Goal: Task Accomplishment & Management: Use online tool/utility

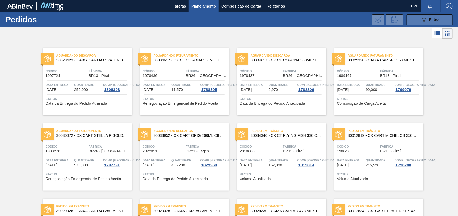
click at [418, 21] on button "089F7B8B-B2A5-4AFE-B5C0-19BA573D28AC Filtro" at bounding box center [430, 19] width 46 height 11
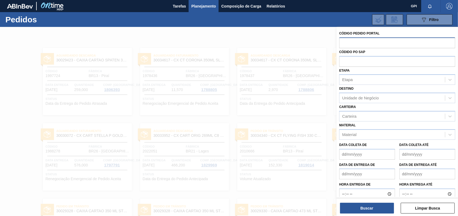
click at [375, 42] on input "text" at bounding box center [397, 43] width 116 height 10
paste input "text"
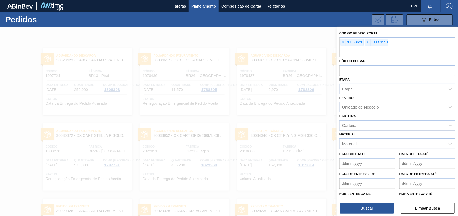
click at [370, 215] on div "Código Pedido Portal × 30033650 × 30033650 Códido PO SAP Etapa Etapa Destino Un…" at bounding box center [397, 122] width 121 height 191
click at [371, 211] on button "Buscar" at bounding box center [367, 208] width 54 height 11
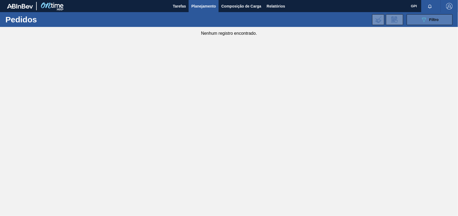
click at [417, 19] on button "089F7B8B-B2A5-4AFE-B5C0-19BA573D28AC Filtro" at bounding box center [430, 19] width 46 height 11
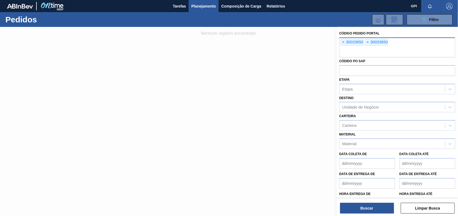
click at [346, 43] on div "× 30033650" at bounding box center [352, 42] width 23 height 7
click at [346, 43] on span "×" at bounding box center [343, 42] width 5 height 6
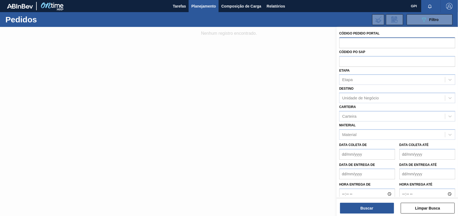
paste input "text"
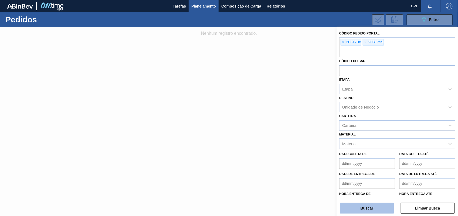
click at [372, 213] on button "Buscar" at bounding box center [367, 208] width 54 height 11
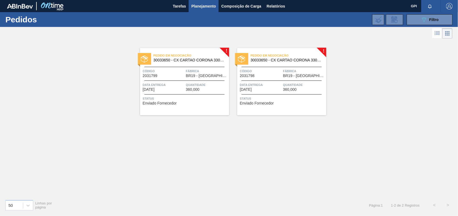
click at [291, 68] on div "Pedido em Negociação 30033650 - CX CARTAO CORONA 330 C6 NIV24 Código 2031798 Fá…" at bounding box center [281, 81] width 89 height 67
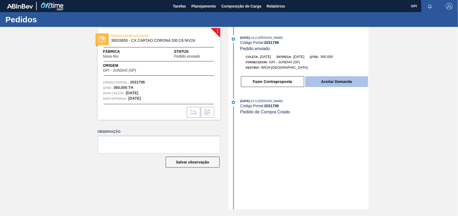
click at [333, 81] on button "Aceitar Demanda" at bounding box center [336, 81] width 63 height 11
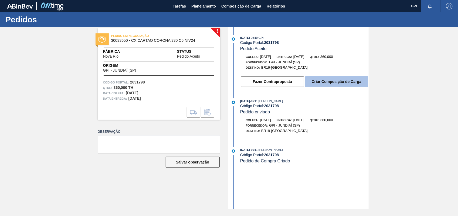
click at [339, 84] on button "Criar Composição de Carga" at bounding box center [336, 81] width 63 height 11
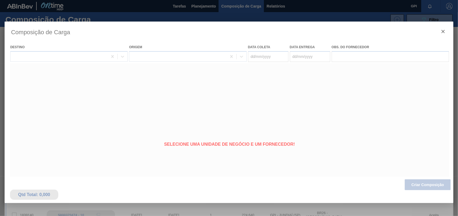
type coleta "[DATE]"
type entrega "05/11/2025"
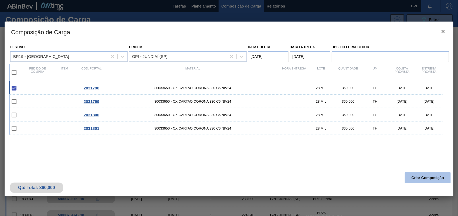
click at [423, 175] on button "Criar Composição" at bounding box center [428, 178] width 46 height 11
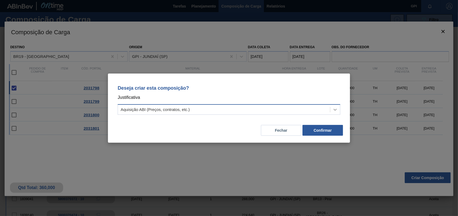
click at [337, 107] on icon at bounding box center [334, 109] width 5 height 5
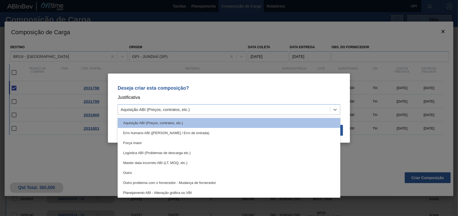
drag, startPoint x: 124, startPoint y: 174, endPoint x: 124, endPoint y: 171, distance: 3.8
click at [124, 174] on div "Outro" at bounding box center [229, 173] width 223 height 10
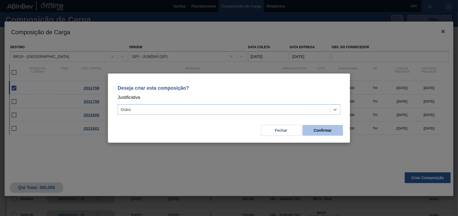
click at [307, 130] on button "Confirmar" at bounding box center [323, 130] width 40 height 11
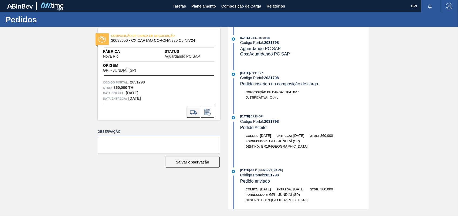
click at [199, 108] on button at bounding box center [193, 112] width 13 height 11
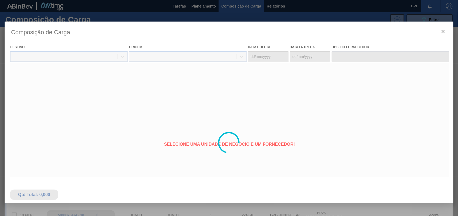
type coleta "[DATE]"
type entrega "05/11/2025"
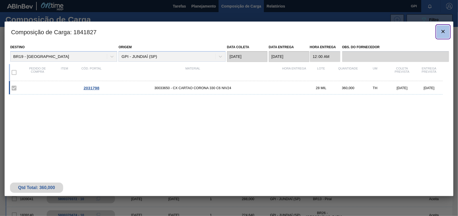
click at [443, 36] on button "botão de ícone" at bounding box center [443, 31] width 13 height 13
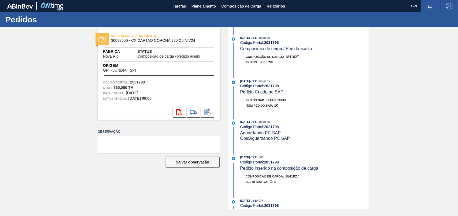
click at [276, 102] on span "5800373898" at bounding box center [275, 100] width 19 height 4
copy span "5800373898"
click at [137, 83] on strong "2031798" at bounding box center [137, 82] width 15 height 4
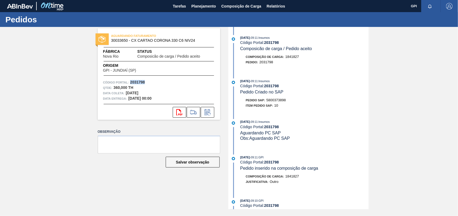
copy strong "2031798"
click at [190, 112] on icon at bounding box center [193, 112] width 9 height 6
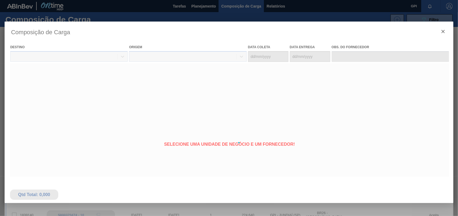
type coleta "[DATE]"
type entrega "05/11/2025"
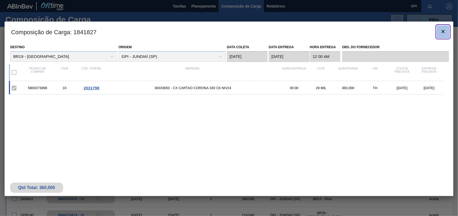
click at [440, 33] on icon "botão de ícone" at bounding box center [443, 31] width 6 height 6
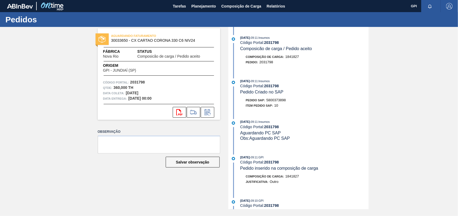
click at [142, 84] on strong "2031798" at bounding box center [137, 82] width 15 height 4
copy strong "2031798"
click at [184, 115] on button "svg{fill:#ff0000}" at bounding box center [179, 112] width 13 height 11
click at [431, 67] on div "AGUARDANDO FATURAMENTO 30033650 - CX CARTAO CORONA 330 C6 NIV24 Fábrica Nova Ri…" at bounding box center [229, 118] width 458 height 183
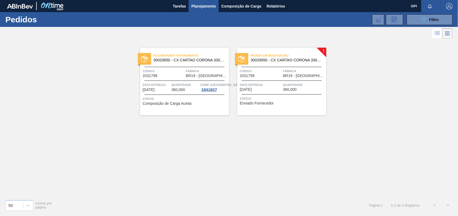
click at [266, 76] on div "Código 2031799" at bounding box center [261, 73] width 42 height 9
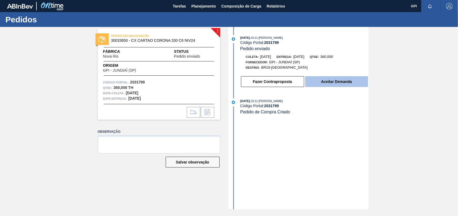
click at [347, 86] on button "Aceitar Demanda" at bounding box center [336, 81] width 63 height 11
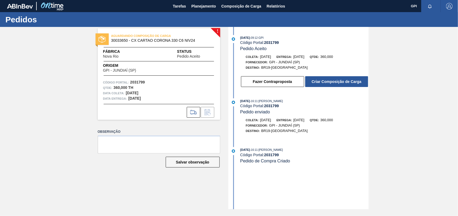
click at [347, 86] on button "Criar Composição de Carga" at bounding box center [336, 81] width 63 height 11
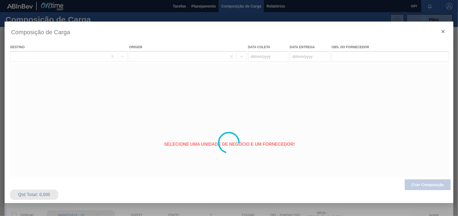
type coleta "[DATE]"
type entrega "05/11/2025"
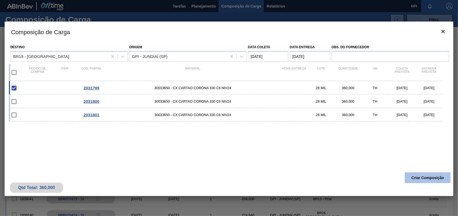
click at [418, 173] on button "Criar Composição" at bounding box center [428, 178] width 46 height 11
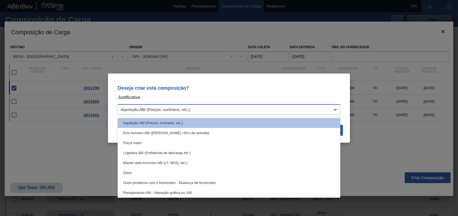
click at [335, 109] on icon at bounding box center [334, 109] width 5 height 5
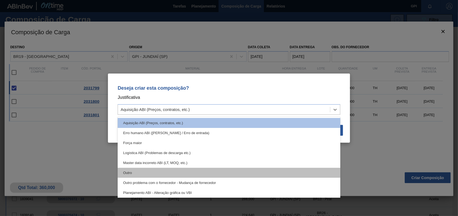
click at [135, 173] on div "Outro" at bounding box center [229, 173] width 223 height 10
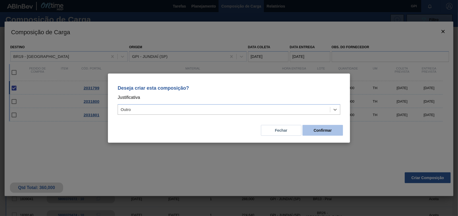
click at [304, 133] on button "Confirmar" at bounding box center [323, 130] width 40 height 11
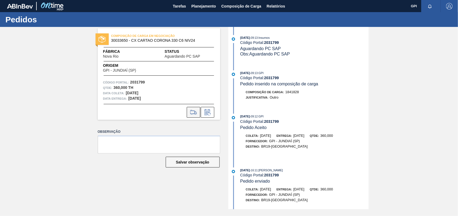
click at [195, 110] on icon at bounding box center [193, 112] width 9 height 6
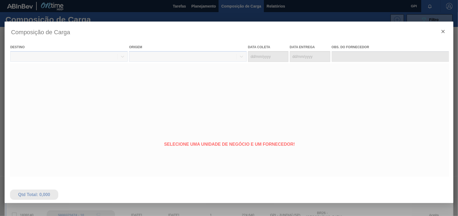
type coleta "[DATE]"
type entrega "05/11/2025"
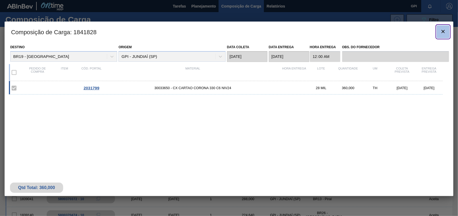
click at [440, 35] on span "botão de ícone" at bounding box center [443, 31] width 6 height 6
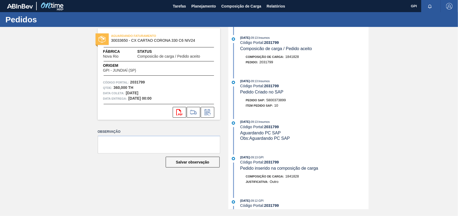
click at [289, 101] on div "Pedido SAP: 5800373899" at bounding box center [304, 100] width 128 height 5
click at [286, 101] on span "5800373899" at bounding box center [275, 100] width 19 height 4
copy span "5800373899"
click at [139, 82] on strong "2031799" at bounding box center [137, 82] width 15 height 4
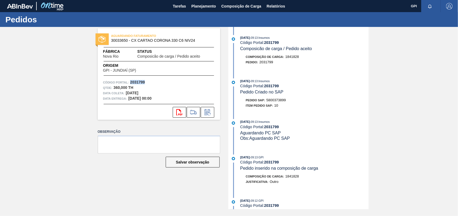
click at [139, 82] on strong "2031799" at bounding box center [137, 82] width 15 height 4
copy strong "2031799"
click at [179, 114] on icon "svg{fill:#ff0000}" at bounding box center [179, 112] width 6 height 6
click at [401, 67] on div "AGUARDANDO FATURAMENTO 30033650 - CX CARTAO CORONA 330 C6 NIV24 Fábrica Nova Ri…" at bounding box center [229, 118] width 458 height 183
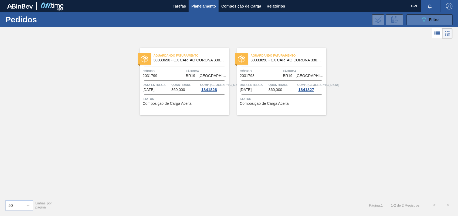
click at [419, 16] on button "089F7B8B-B2A5-4AFE-B5C0-19BA573D28AC Filtro" at bounding box center [430, 19] width 46 height 11
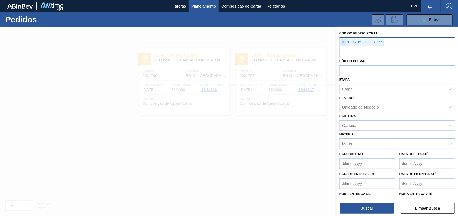
click at [345, 44] on span "×" at bounding box center [343, 42] width 5 height 6
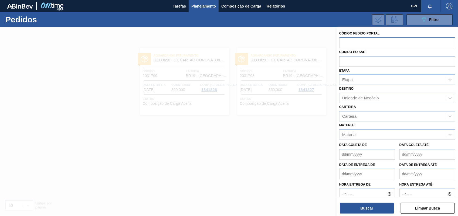
paste input "text"
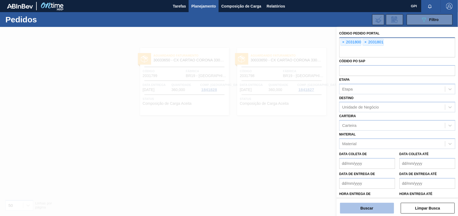
click at [365, 206] on button "Buscar" at bounding box center [367, 208] width 54 height 11
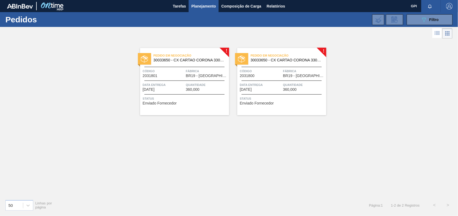
click at [268, 70] on span "Código" at bounding box center [261, 71] width 42 height 5
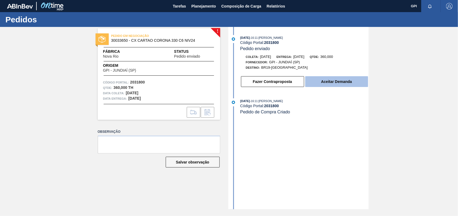
click at [351, 87] on button "Aceitar Demanda" at bounding box center [336, 81] width 63 height 11
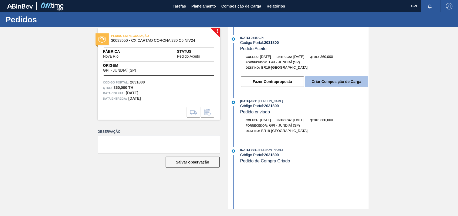
click at [352, 86] on button "Criar Composição de Carga" at bounding box center [336, 81] width 63 height 11
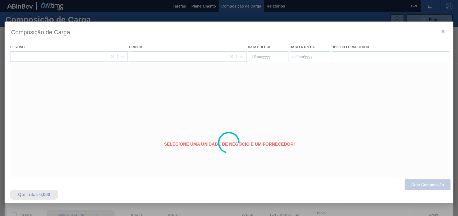
type coleta "05/11/2025"
type entrega "07/11/2025"
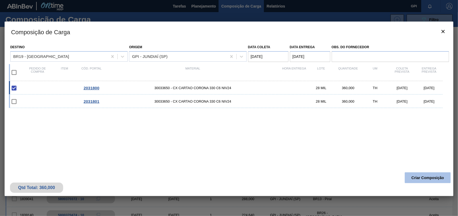
click at [430, 178] on button "Criar Composição" at bounding box center [428, 178] width 46 height 11
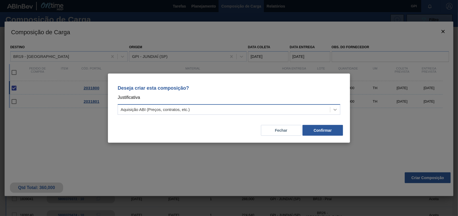
click at [332, 108] on icon at bounding box center [334, 109] width 5 height 5
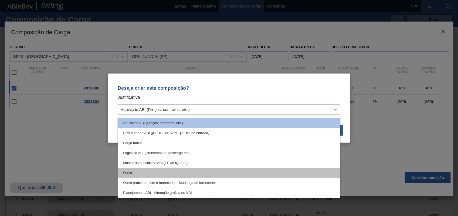
click at [139, 171] on div "Outro" at bounding box center [229, 173] width 223 height 10
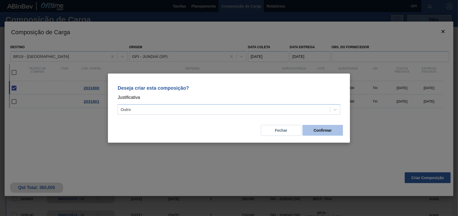
click at [330, 131] on button "Confirmar" at bounding box center [323, 130] width 40 height 11
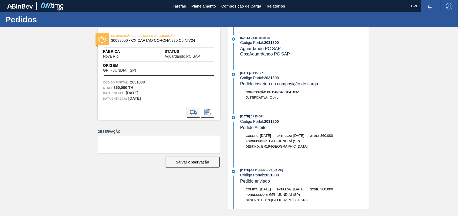
click at [192, 113] on icon at bounding box center [193, 112] width 9 height 6
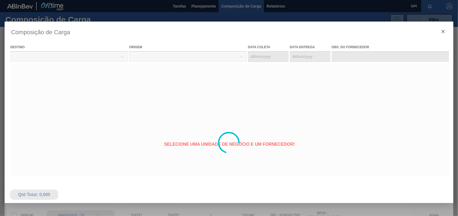
type coleta "05/11/2025"
type entrega "07/11/2025"
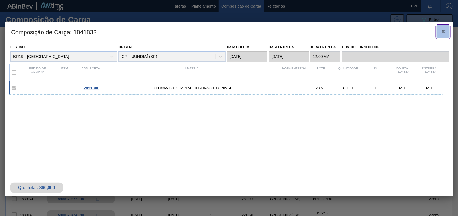
click at [444, 37] on button "botão de ícone" at bounding box center [443, 31] width 13 height 13
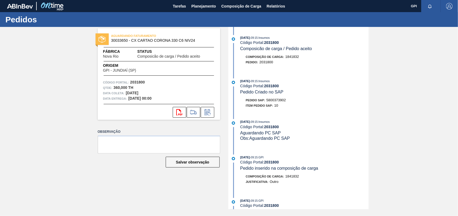
click at [278, 101] on span "5800373902" at bounding box center [275, 100] width 19 height 4
drag, startPoint x: 278, startPoint y: 101, endPoint x: 283, endPoint y: 100, distance: 4.7
click at [283, 100] on span "5800373902" at bounding box center [275, 100] width 19 height 4
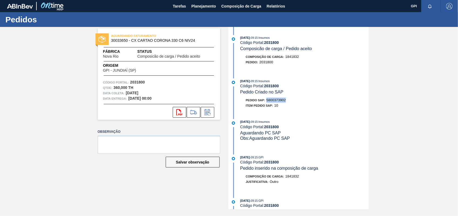
copy span "5800373902"
click at [136, 84] on strong "2031800" at bounding box center [137, 82] width 15 height 4
copy strong "2031800"
click at [179, 113] on icon "svg{fill:#ff0000}" at bounding box center [179, 112] width 6 height 6
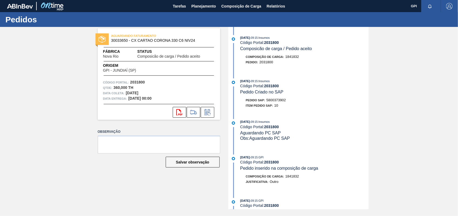
click at [384, 63] on div "AGUARDANDO FATURAMENTO 30033650 - CX CARTAO CORONA 330 C6 NIV24 Fábrica Nova Ri…" at bounding box center [229, 118] width 458 height 183
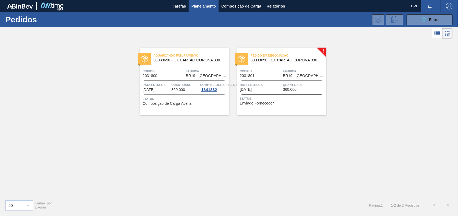
click at [262, 76] on div "Código 2031801" at bounding box center [261, 73] width 42 height 9
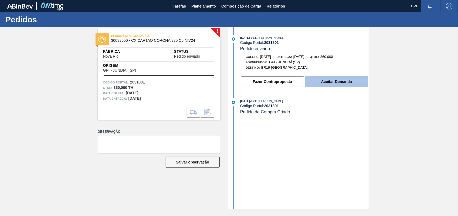
click at [344, 85] on button "Aceitar Demanda" at bounding box center [336, 81] width 63 height 11
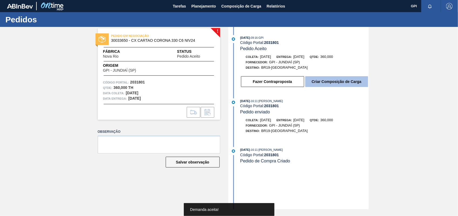
click at [344, 87] on button "Criar Composição de Carga" at bounding box center [336, 81] width 63 height 11
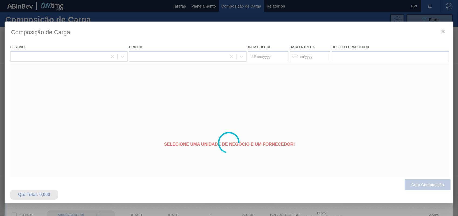
type coleta "05/11/2025"
type entrega "07/11/2025"
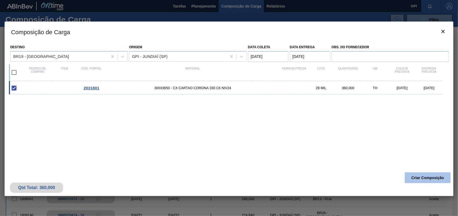
click at [423, 182] on button "Criar Composição" at bounding box center [428, 178] width 46 height 11
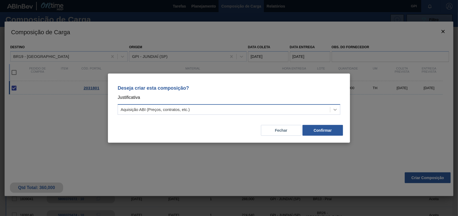
click at [338, 110] on icon at bounding box center [334, 109] width 5 height 5
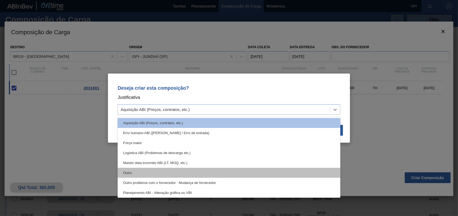
click at [141, 177] on div "Outro" at bounding box center [229, 173] width 223 height 10
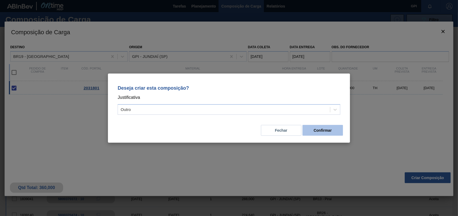
click at [319, 129] on button "Confirmar" at bounding box center [323, 130] width 40 height 11
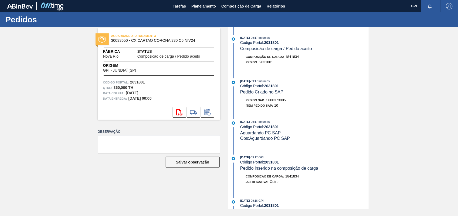
click at [277, 102] on span "5800373905" at bounding box center [275, 100] width 19 height 4
drag, startPoint x: 277, startPoint y: 102, endPoint x: 323, endPoint y: 116, distance: 48.1
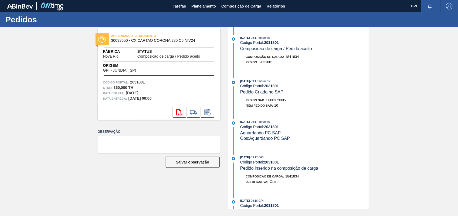
click at [323, 116] on div "19/09/2025 - 09:17 : Insumos Código Portal: 2031801 Composicão de carga / Pedid…" at bounding box center [299, 118] width 139 height 183
click at [279, 100] on span "5800373905" at bounding box center [275, 100] width 19 height 4
copy span "5800373905"
click at [137, 83] on strong "2031801" at bounding box center [137, 82] width 15 height 4
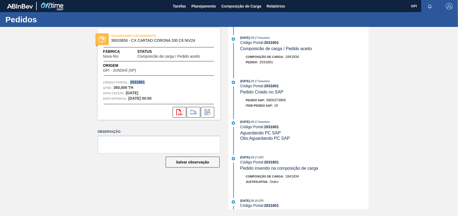
click at [137, 83] on strong "2031801" at bounding box center [137, 82] width 15 height 4
copy strong "2031801"
click at [183, 111] on button "svg{fill:#ff0000}" at bounding box center [179, 112] width 13 height 11
click at [384, 84] on div "AGUARDANDO FATURAMENTO 30033650 - CX CARTAO CORONA 330 C6 NIV24 Fábrica Nova Ri…" at bounding box center [229, 118] width 458 height 183
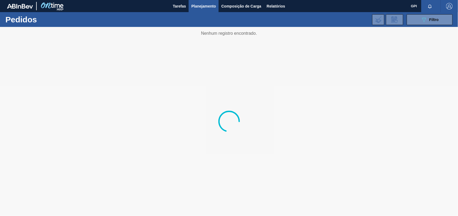
click at [432, 25] on div "089F7B8B-B2A5-4AFE-B5C0-19BA573D28AC Filtro Código Pedido Portal × 2031800 × 20…" at bounding box center [269, 20] width 371 height 16
click at [422, 16] on icon "089F7B8B-B2A5-4AFE-B5C0-19BA573D28AC" at bounding box center [424, 19] width 6 height 6
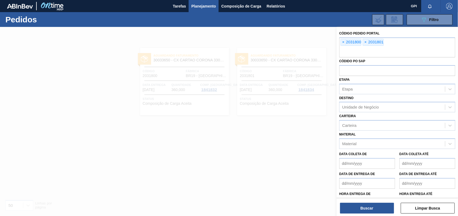
click at [345, 43] on span "×" at bounding box center [343, 42] width 5 height 6
click at [345, 47] on input "text" at bounding box center [397, 52] width 116 height 10
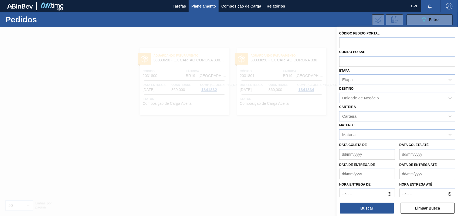
paste input "2033239"
type input "2033239"
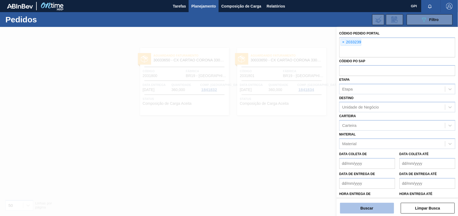
click at [365, 210] on button "Buscar" at bounding box center [367, 208] width 54 height 11
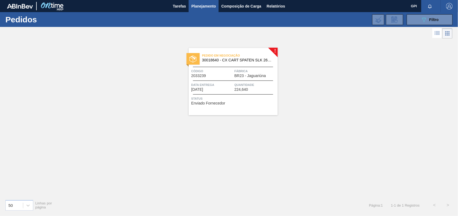
click at [220, 81] on div at bounding box center [233, 81] width 80 height 0
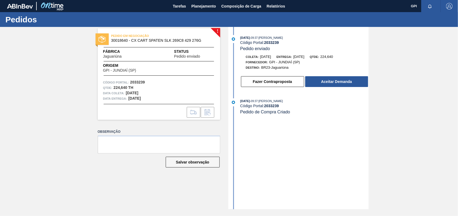
click at [344, 77] on div "Fazer Contraproposta Aceitar Demanda" at bounding box center [304, 82] width 128 height 12
click at [346, 84] on button "Aceitar Demanda" at bounding box center [336, 81] width 63 height 11
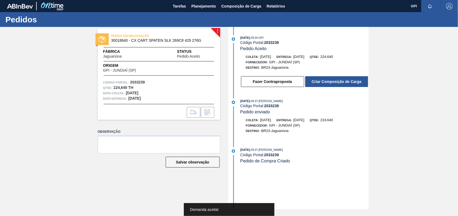
click at [346, 84] on button "Criar Composição de Carga" at bounding box center [336, 81] width 63 height 11
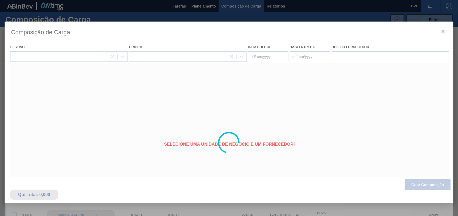
type coleta "18/11/2025"
type entrega "19/11/2025"
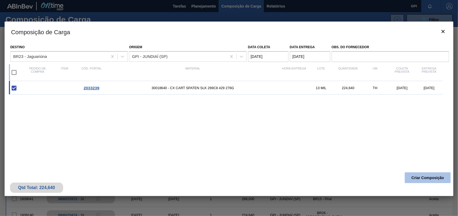
click at [424, 182] on button "Criar Composição" at bounding box center [428, 178] width 46 height 11
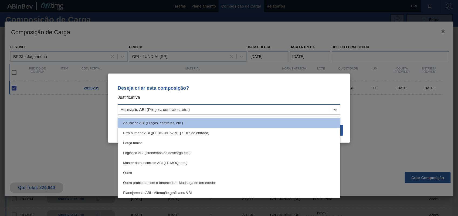
click at [335, 112] on icon at bounding box center [334, 109] width 5 height 5
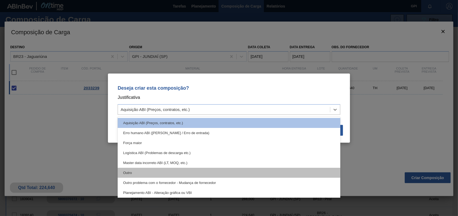
click at [140, 174] on div "Outro" at bounding box center [229, 173] width 223 height 10
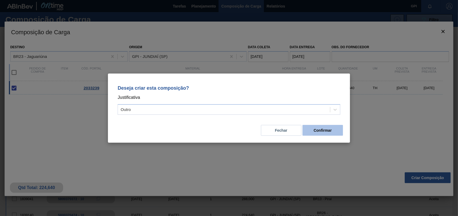
click at [341, 132] on button "Confirmar" at bounding box center [323, 130] width 40 height 11
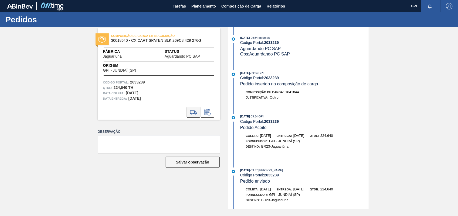
click at [194, 113] on icon at bounding box center [193, 112] width 9 height 6
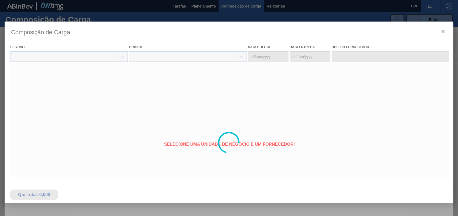
type coleta "18/11/2025"
type entrega "19/11/2025"
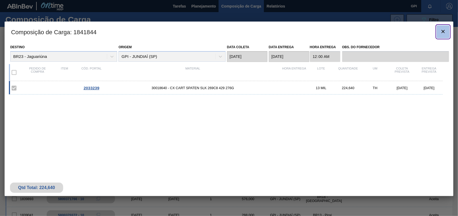
click at [444, 32] on icon "botão de ícone" at bounding box center [443, 31] width 6 height 6
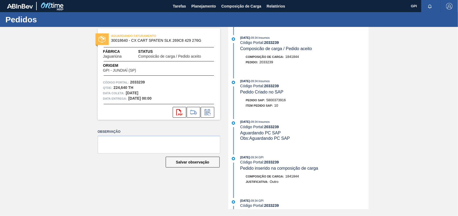
click at [288, 100] on div "Pedido SAP: 5800373916" at bounding box center [304, 100] width 128 height 5
click at [284, 101] on span "5800373916" at bounding box center [275, 100] width 19 height 4
copy span "5800373916"
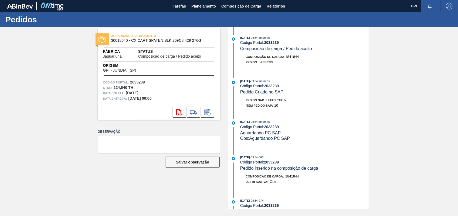
click at [134, 81] on strong "2033239" at bounding box center [137, 82] width 15 height 4
click at [179, 112] on icon "svg{fill:#ff0000}" at bounding box center [179, 112] width 6 height 6
click at [404, 114] on div "AGUARDANDO FATURAMENTO 30018640 - CX CART SPATEN SLK 269C8 429 276G Fábrica Jag…" at bounding box center [229, 118] width 458 height 183
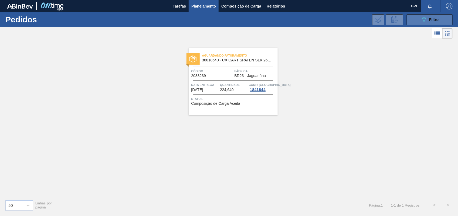
click at [423, 22] on icon "089F7B8B-B2A5-4AFE-B5C0-19BA573D28AC" at bounding box center [424, 19] width 6 height 6
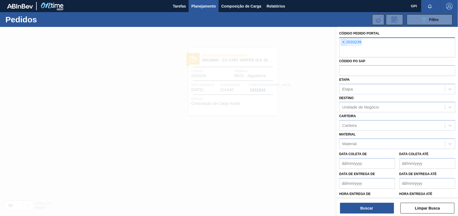
click at [346, 42] on span "×" at bounding box center [343, 42] width 5 height 6
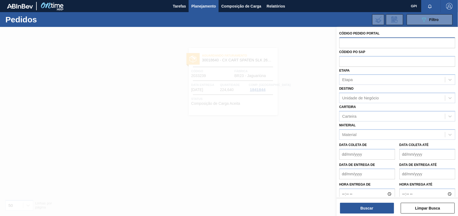
paste input "2033326"
type input "2033326"
click at [374, 206] on button "Buscar" at bounding box center [367, 208] width 54 height 11
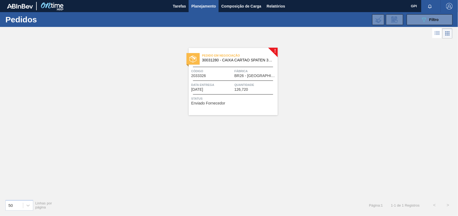
click at [221, 76] on div "Código 2033326" at bounding box center [212, 73] width 42 height 9
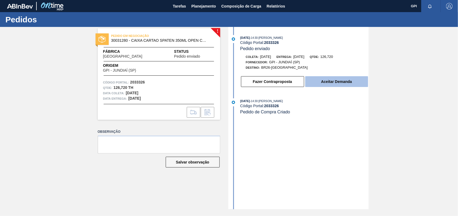
click at [319, 87] on button "Aceitar Demanda" at bounding box center [336, 81] width 63 height 11
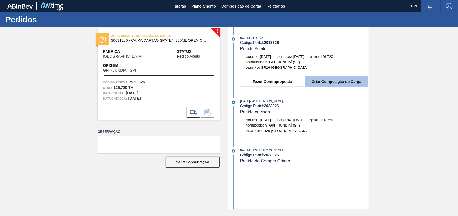
click at [328, 83] on button "Criar Composição de Carga" at bounding box center [336, 81] width 63 height 11
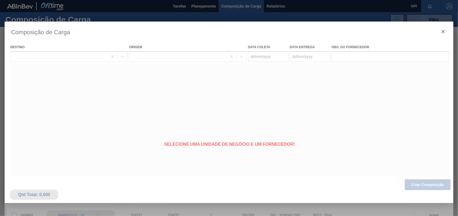
type coleta "18/11/2025"
type entrega "19/11/2025"
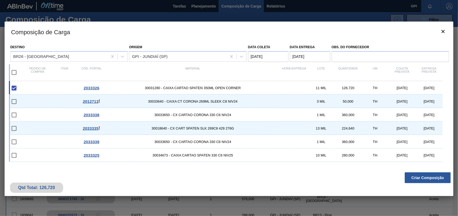
click at [419, 179] on button "Criar Composição" at bounding box center [428, 178] width 46 height 11
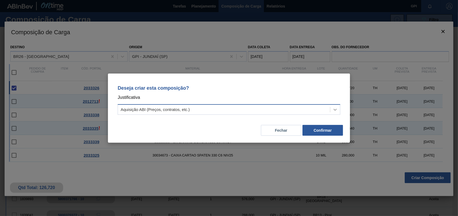
click at [339, 110] on div at bounding box center [335, 110] width 10 height 10
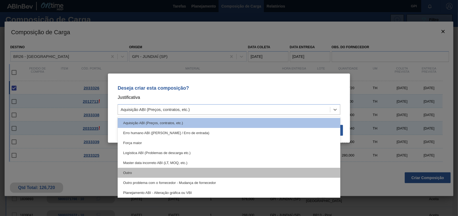
click at [138, 172] on div "Outro" at bounding box center [229, 173] width 223 height 10
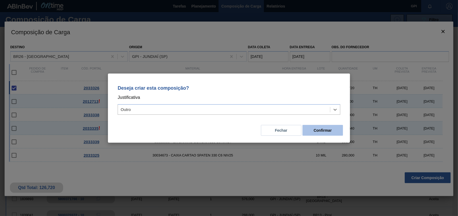
click at [310, 126] on button "Confirmar" at bounding box center [323, 130] width 40 height 11
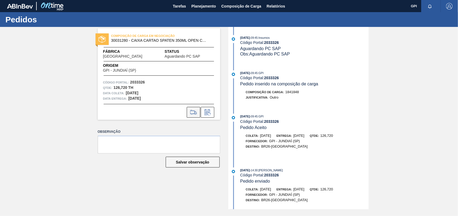
click at [195, 107] on button at bounding box center [193, 112] width 13 height 11
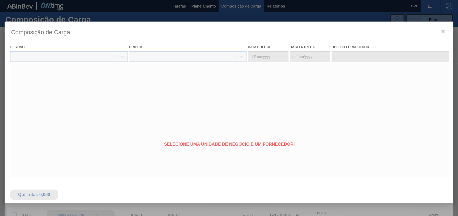
type coleta "18/11/2025"
type entrega "19/11/2025"
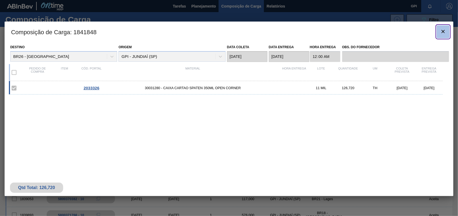
click at [442, 33] on icon "botão de ícone" at bounding box center [443, 31] width 6 height 6
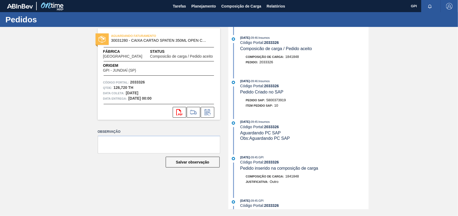
click at [279, 102] on span "5800373919" at bounding box center [275, 100] width 19 height 4
click at [140, 81] on strong "2033326" at bounding box center [137, 82] width 15 height 4
click at [181, 111] on icon "svg{fill:#ff0000}" at bounding box center [179, 112] width 6 height 6
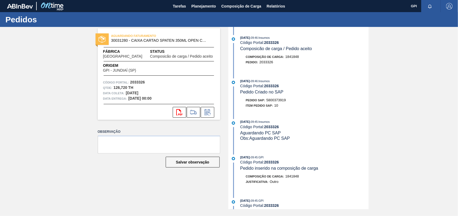
click at [433, 94] on div "AGUARDANDO FATURAMENTO 30031280 - CAIXA CARTAO SPATEN 350ML OPEN CORNER Fábrica…" at bounding box center [229, 118] width 458 height 183
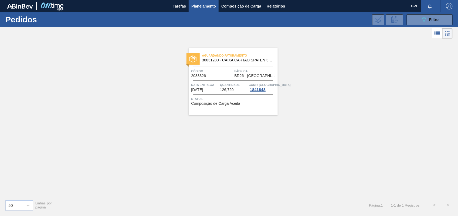
click at [228, 80] on div "Aguardando Faturamento 30031280 - CAIXA CARTAO SPATEN 350ML OPEN CORNER Código …" at bounding box center [233, 81] width 89 height 67
click at [452, 12] on div "089F7B8B-B2A5-4AFE-B5C0-19BA573D28AC Filtro Código Pedido Portal × 2033326 Códi…" at bounding box center [269, 20] width 371 height 16
click at [444, 16] on button "089F7B8B-B2A5-4AFE-B5C0-19BA573D28AC Filtro" at bounding box center [430, 19] width 46 height 11
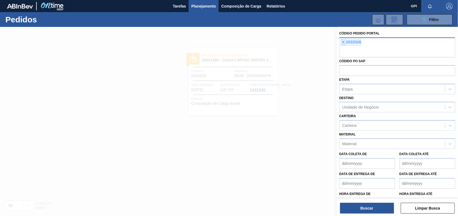
click at [346, 43] on span "×" at bounding box center [343, 42] width 5 height 6
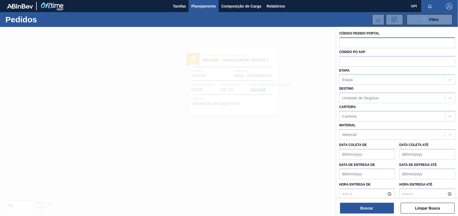
paste input "2033325"
type input "2033325"
click at [388, 213] on button "Buscar" at bounding box center [367, 208] width 54 height 11
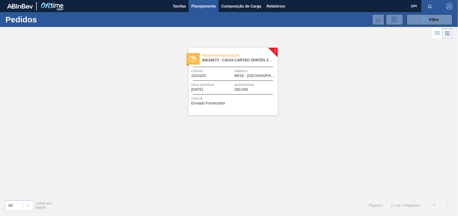
click at [233, 83] on span "Data entrega" at bounding box center [212, 84] width 42 height 5
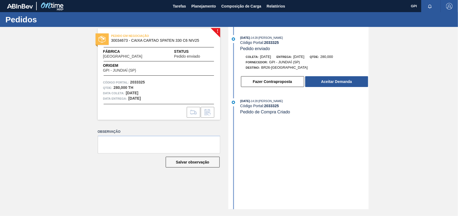
click at [369, 80] on div "! PEDIDO EM NEGOCIAÇÃO 30034673 - CAIXA CARTAO SPATEN 330 C6 NIV25 Fábrica Uber…" at bounding box center [229, 118] width 458 height 183
click at [358, 80] on button "Aceitar Demanda" at bounding box center [336, 81] width 63 height 11
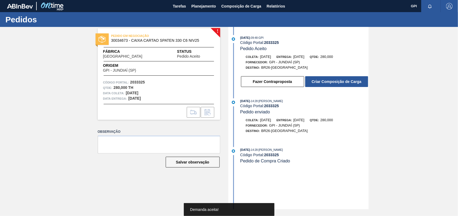
click at [340, 76] on div "Fazer Contraproposta Criar Composição de Carga" at bounding box center [299, 80] width 139 height 15
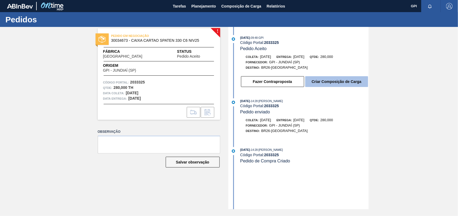
click at [340, 80] on button "Criar Composição de Carga" at bounding box center [336, 81] width 63 height 11
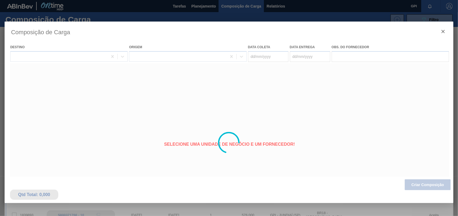
type coleta "05/11/2025"
type entrega "07/11/2025"
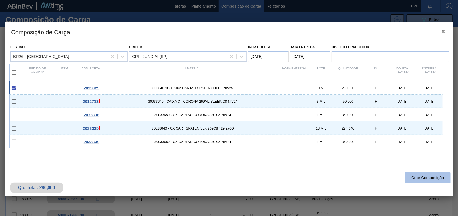
click at [444, 177] on button "Criar Composição" at bounding box center [428, 178] width 46 height 11
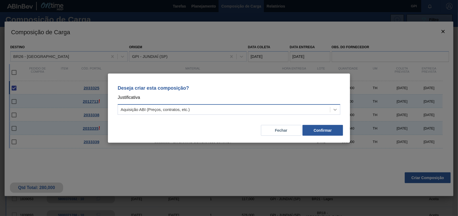
click at [331, 107] on div at bounding box center [335, 110] width 10 height 10
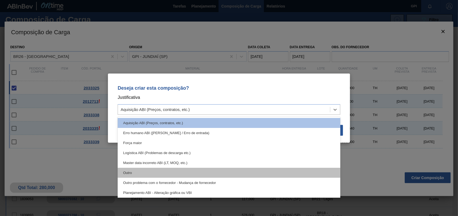
click at [157, 176] on div "Outro" at bounding box center [229, 173] width 223 height 10
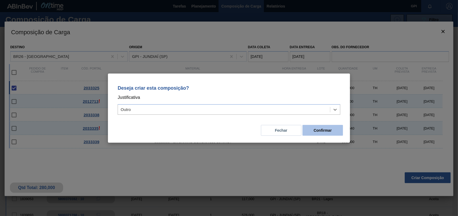
click at [318, 126] on button "Confirmar" at bounding box center [323, 130] width 40 height 11
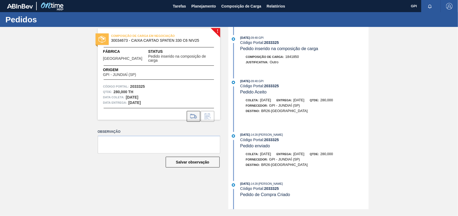
click at [189, 113] on icon at bounding box center [193, 116] width 9 height 6
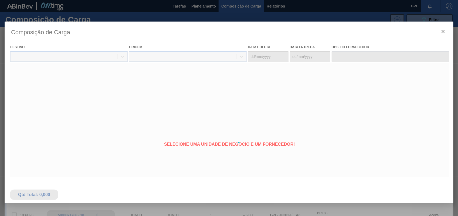
type coleta "05/11/2025"
type entrega "07/11/2025"
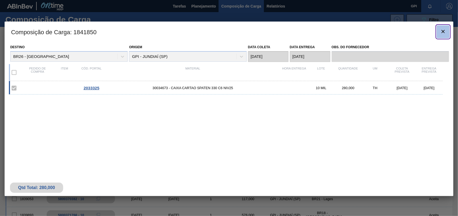
click at [444, 32] on icon "botão de ícone" at bounding box center [443, 31] width 6 height 6
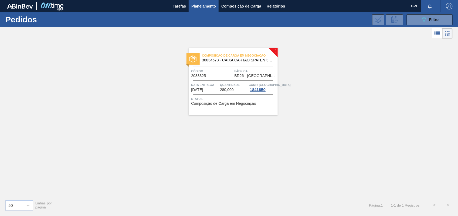
click at [219, 69] on span "Código" at bounding box center [212, 71] width 42 height 5
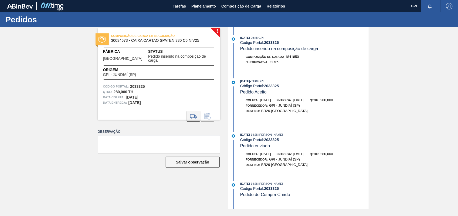
click at [198, 111] on button at bounding box center [193, 116] width 13 height 11
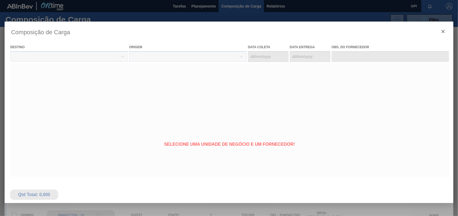
type coleta "05/11/2025"
type entrega "07/11/2025"
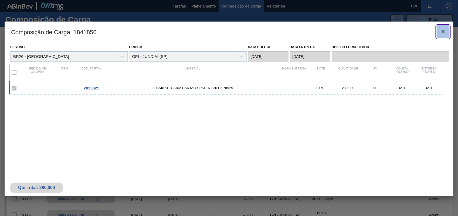
click at [444, 36] on button "botão de ícone" at bounding box center [443, 31] width 13 height 13
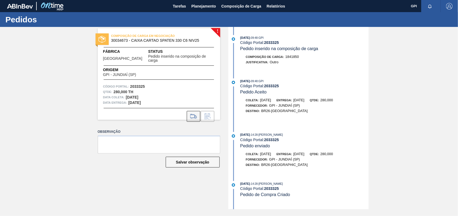
click at [192, 113] on icon at bounding box center [193, 116] width 9 height 6
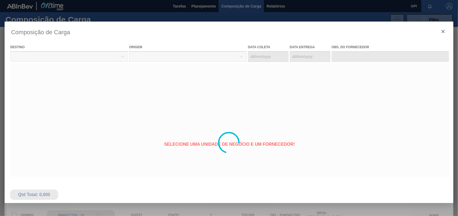
type coleta "05/11/2025"
type entrega "07/11/2025"
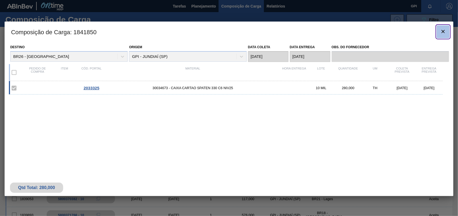
click at [447, 29] on button "botão de ícone" at bounding box center [443, 31] width 13 height 13
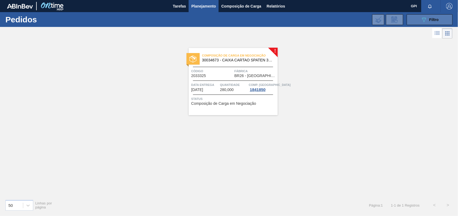
click at [434, 22] on div "089F7B8B-B2A5-4AFE-B5C0-19BA573D28AC Filtro" at bounding box center [430, 19] width 18 height 6
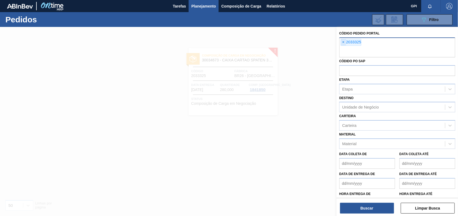
click at [343, 42] on span "×" at bounding box center [343, 42] width 5 height 6
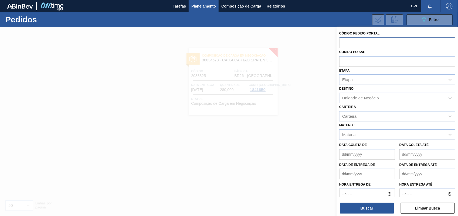
paste input "text"
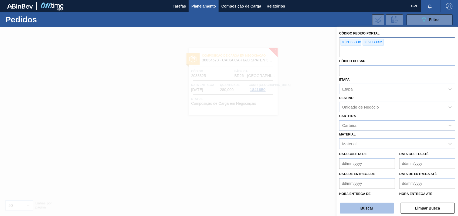
click at [382, 209] on button "Buscar" at bounding box center [367, 208] width 54 height 11
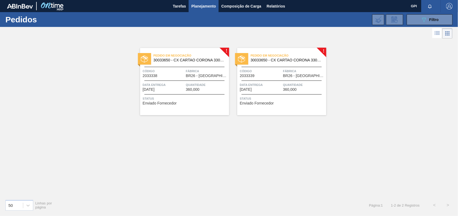
click at [168, 87] on span "Data entrega" at bounding box center [164, 84] width 42 height 5
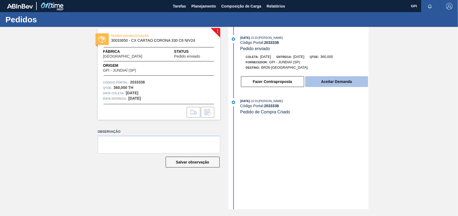
click at [329, 82] on button "Aceitar Demanda" at bounding box center [336, 81] width 63 height 11
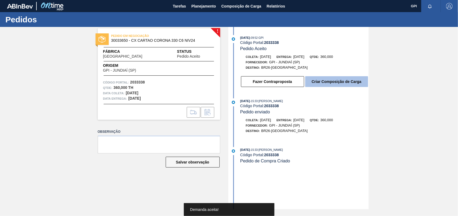
click at [329, 84] on button "Criar Composição de Carga" at bounding box center [336, 81] width 63 height 11
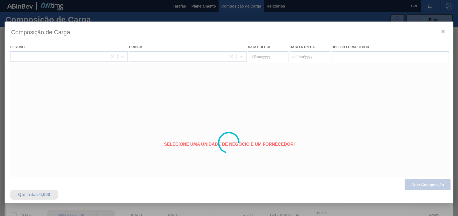
type coleta "26/10/2025"
type entrega "27/10/2025"
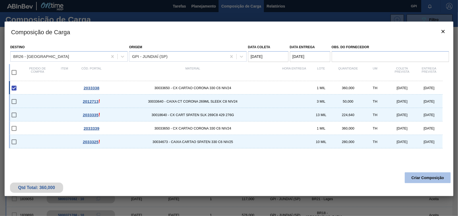
click at [429, 178] on button "Criar Composição" at bounding box center [428, 178] width 46 height 11
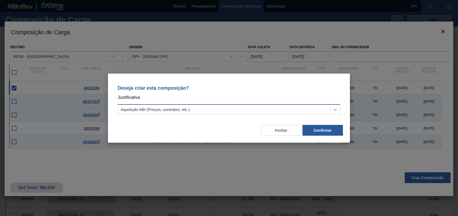
click at [334, 107] on icon at bounding box center [334, 109] width 5 height 5
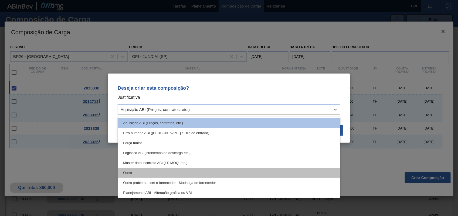
click at [132, 169] on div "Outro" at bounding box center [229, 173] width 223 height 10
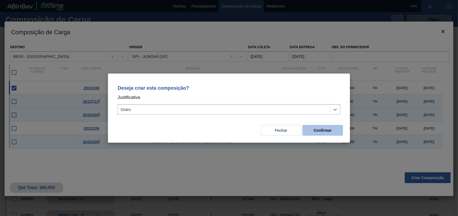
click at [325, 132] on button "Confirmar" at bounding box center [323, 130] width 40 height 11
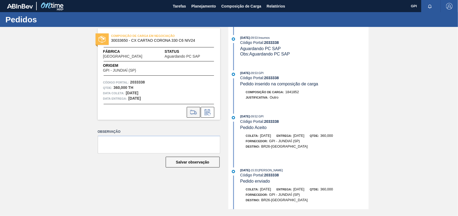
click at [192, 112] on icon at bounding box center [193, 112] width 9 height 6
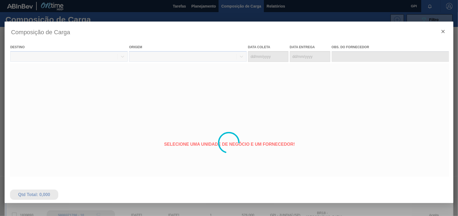
type coleta "26/10/2025"
type entrega "27/10/2025"
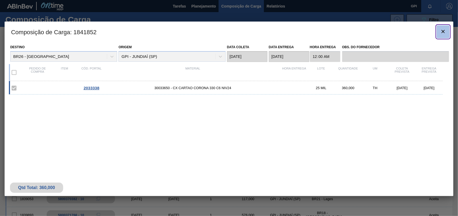
click at [447, 36] on button "botão de ícone" at bounding box center [443, 31] width 13 height 13
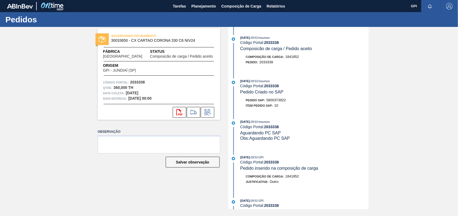
click at [283, 101] on span "5800373922" at bounding box center [275, 100] width 19 height 4
click at [138, 83] on strong "2033338" at bounding box center [137, 82] width 15 height 4
click at [180, 115] on icon "svg{fill:#ff0000}" at bounding box center [179, 112] width 6 height 6
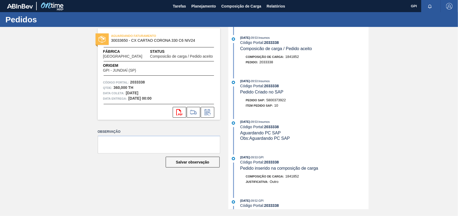
click at [445, 108] on div "AGUARDANDO FATURAMENTO 30033650 - CX CARTAO CORONA 330 C6 NIV24 Fábrica Uberlân…" at bounding box center [229, 118] width 458 height 183
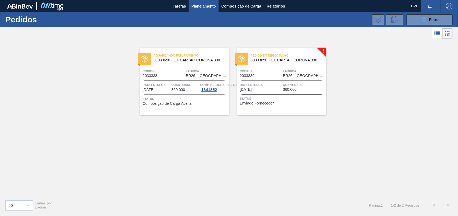
click at [267, 71] on span "Código" at bounding box center [261, 71] width 42 height 5
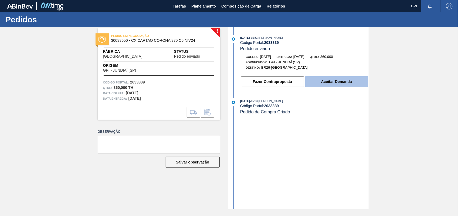
click at [336, 81] on button "Aceitar Demanda" at bounding box center [336, 81] width 63 height 11
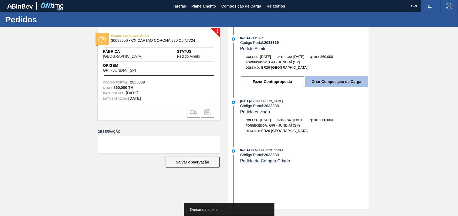
click at [325, 86] on button "Criar Composição de Carga" at bounding box center [336, 81] width 63 height 11
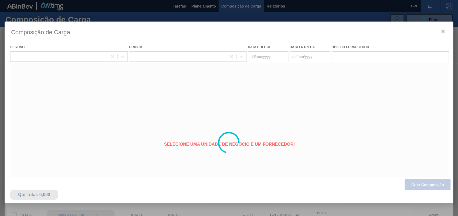
type coleta "02/11/2025"
type entrega "[DATE]"
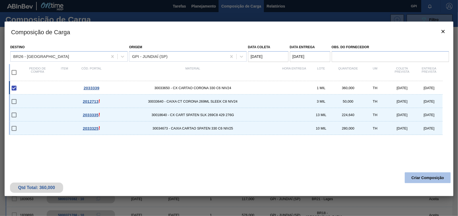
click at [429, 174] on button "Criar Composição" at bounding box center [428, 178] width 46 height 11
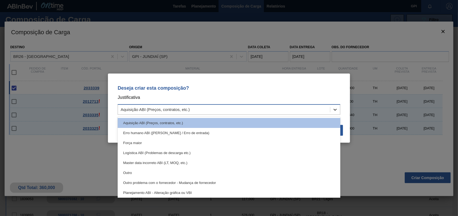
click at [335, 110] on icon at bounding box center [334, 109] width 5 height 5
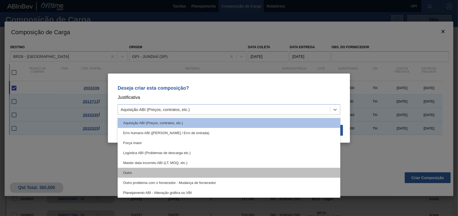
click at [146, 172] on div "Outro" at bounding box center [229, 173] width 223 height 10
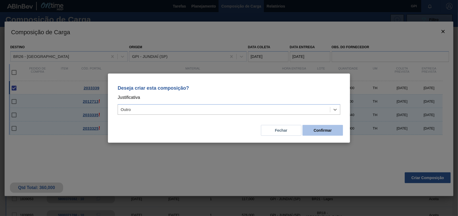
click at [334, 132] on button "Confirmar" at bounding box center [323, 130] width 40 height 11
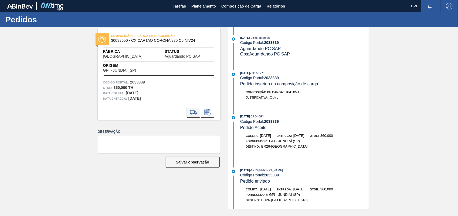
click at [191, 110] on icon at bounding box center [193, 112] width 9 height 6
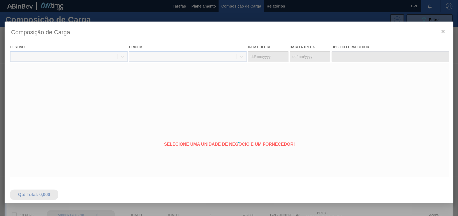
type coleta "02/11/2025"
type entrega "[DATE]"
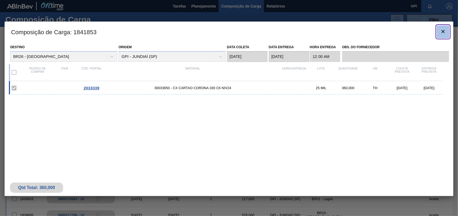
click at [444, 35] on button "botão de ícone" at bounding box center [443, 31] width 13 height 13
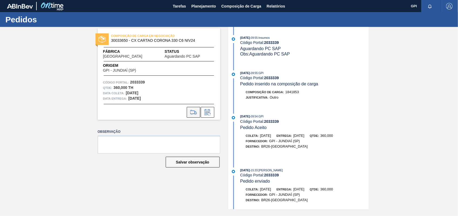
click at [193, 114] on icon at bounding box center [193, 112] width 9 height 6
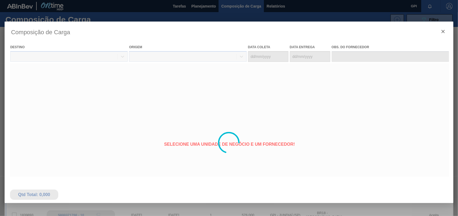
type coleta "02/11/2025"
type entrega "[DATE]"
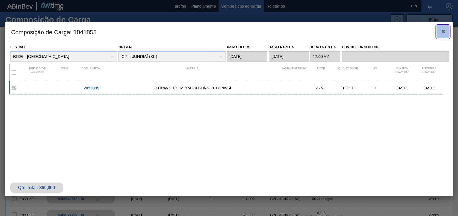
click at [440, 31] on icon "botão de ícone" at bounding box center [443, 31] width 6 height 6
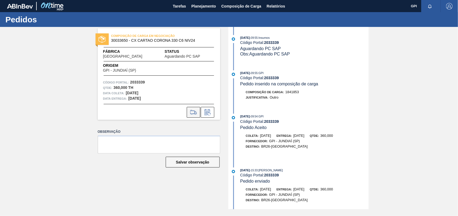
click at [190, 112] on icon at bounding box center [193, 112] width 9 height 6
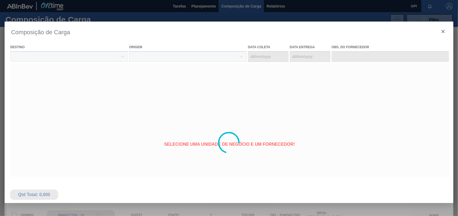
type coleta "02/11/2025"
type entrega "[DATE]"
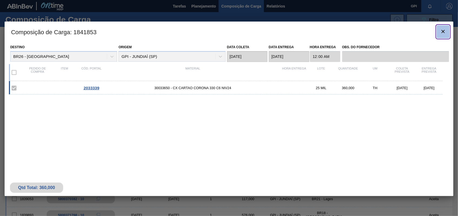
click at [445, 35] on clb-icon "botão de ícone" at bounding box center [443, 31] width 6 height 7
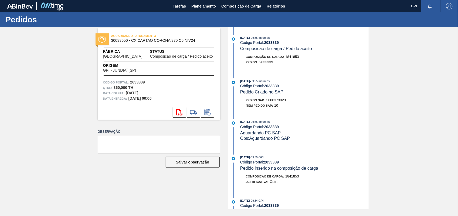
click at [275, 102] on span "5800373923" at bounding box center [275, 100] width 19 height 4
click at [137, 80] on div "Código Portal: 2033339" at bounding box center [159, 82] width 112 height 5
click at [184, 118] on button "svg{fill:#ff0000}" at bounding box center [179, 112] width 13 height 11
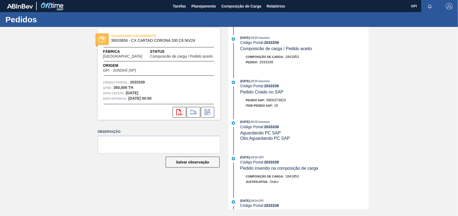
click at [428, 94] on div "AGUARDANDO FATURAMENTO 30033650 - CX CARTAO CORONA 330 C6 NIV24 Fábrica Uberlân…" at bounding box center [229, 118] width 458 height 183
